Goal: Task Accomplishment & Management: Manage account settings

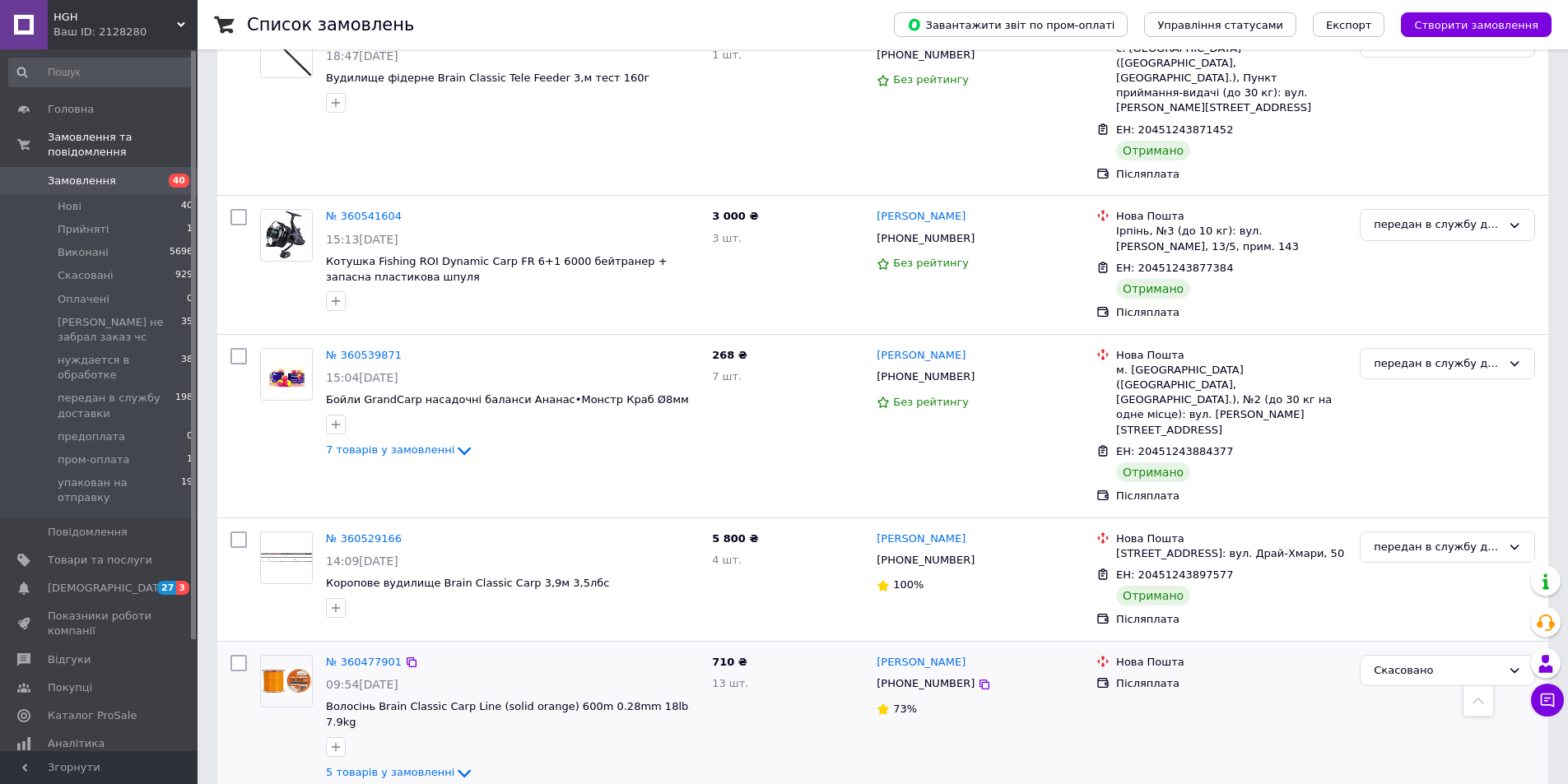
scroll to position [12316, 0]
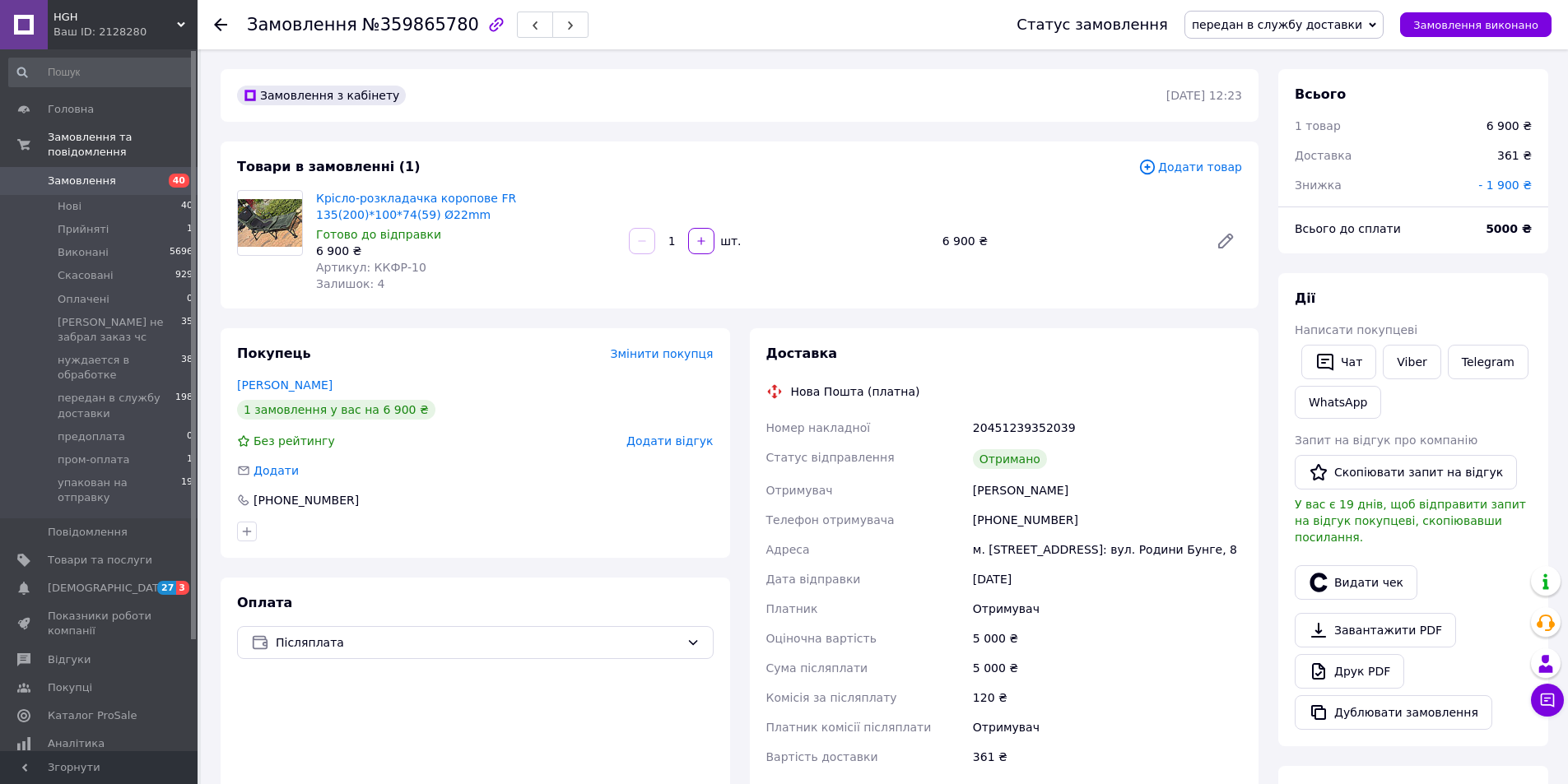
click at [124, 174] on span "Замовлення" at bounding box center [100, 182] width 105 height 15
